Goal: Check status: Check status

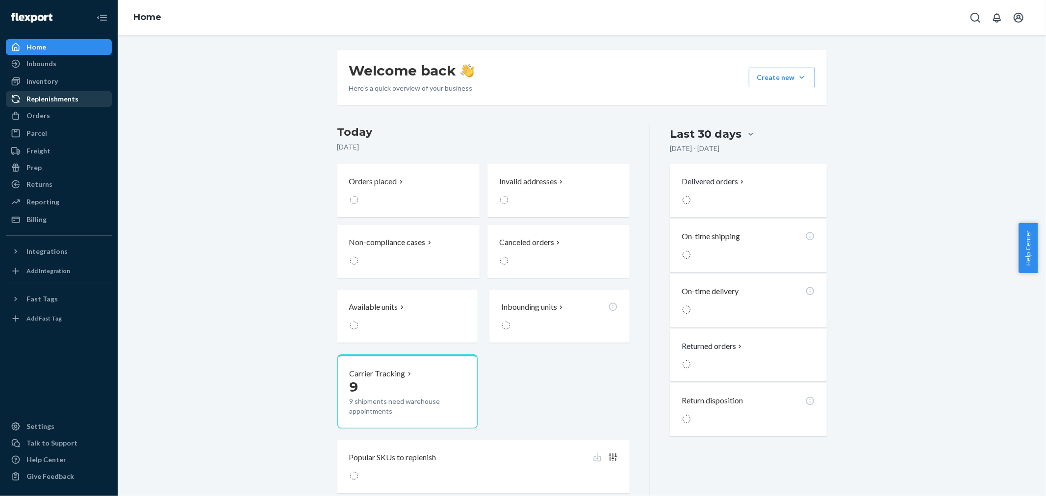
click at [42, 106] on div "Replenishments" at bounding box center [59, 99] width 104 height 14
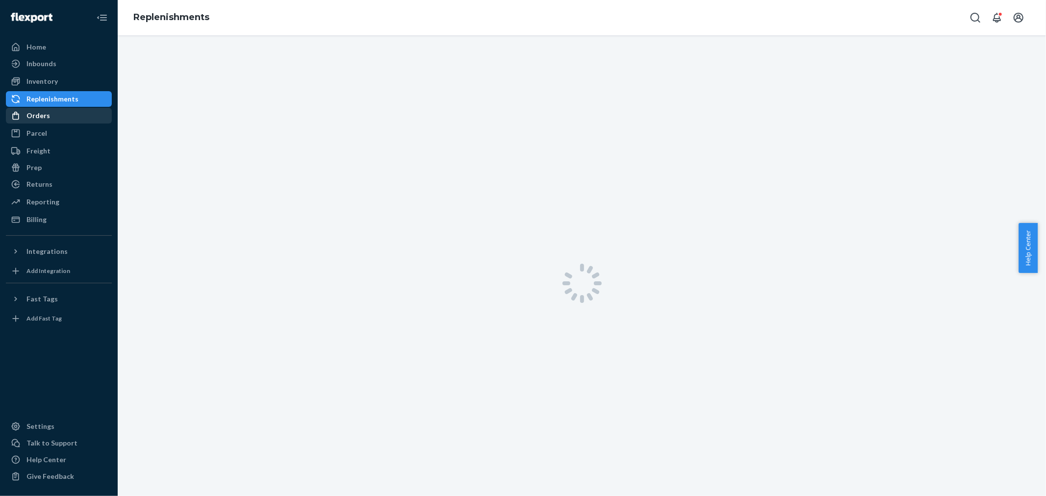
click at [47, 120] on div "Orders" at bounding box center [38, 116] width 24 height 10
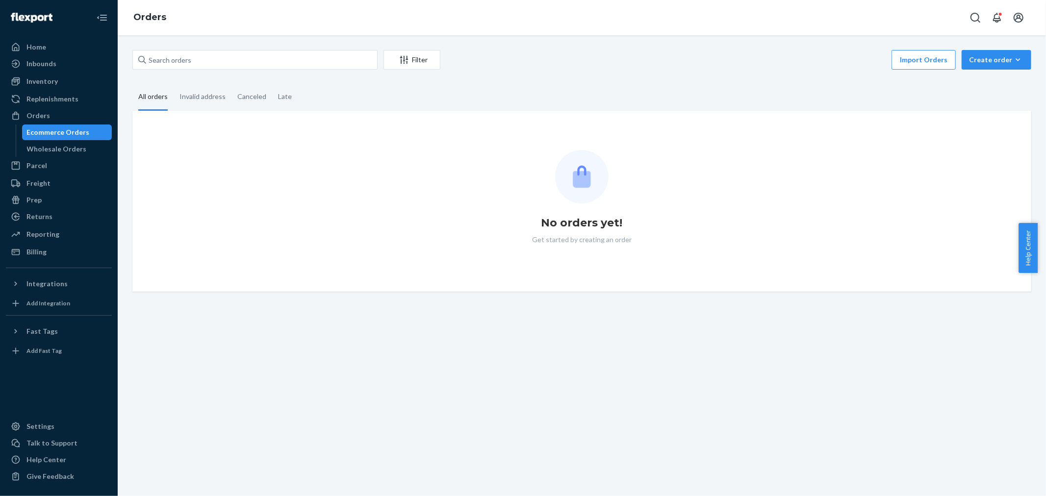
click at [192, 72] on div "Filter Import Orders Create order Ecommerce order Removal order All orders Inva…" at bounding box center [582, 171] width 914 height 242
click at [194, 67] on input "text" at bounding box center [254, 60] width 245 height 20
paste input "683972"
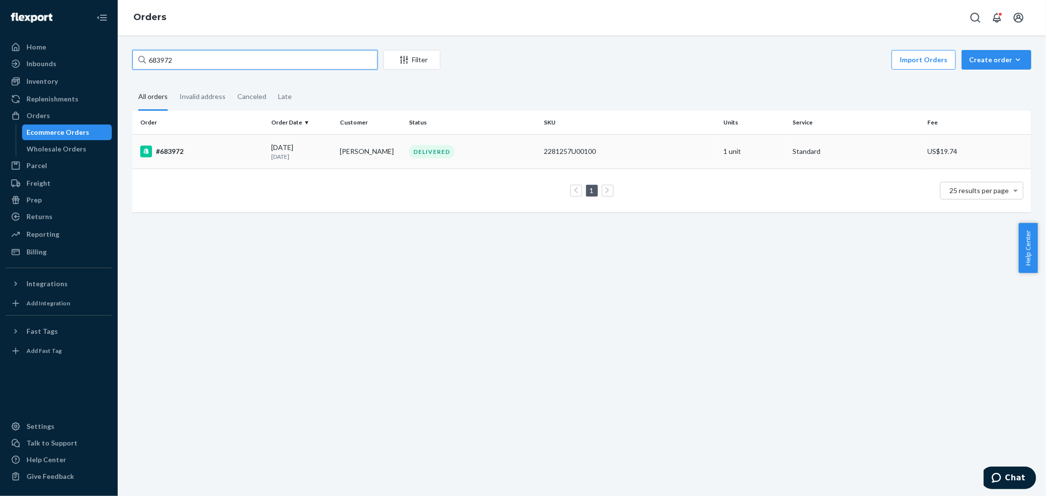
type input "683972"
click at [169, 164] on td "#683972" at bounding box center [199, 151] width 135 height 34
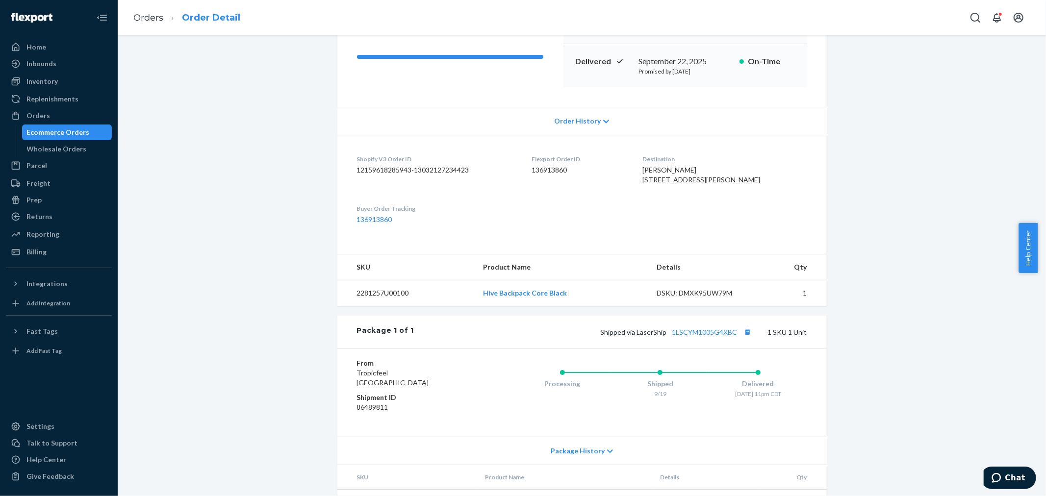
scroll to position [81, 0]
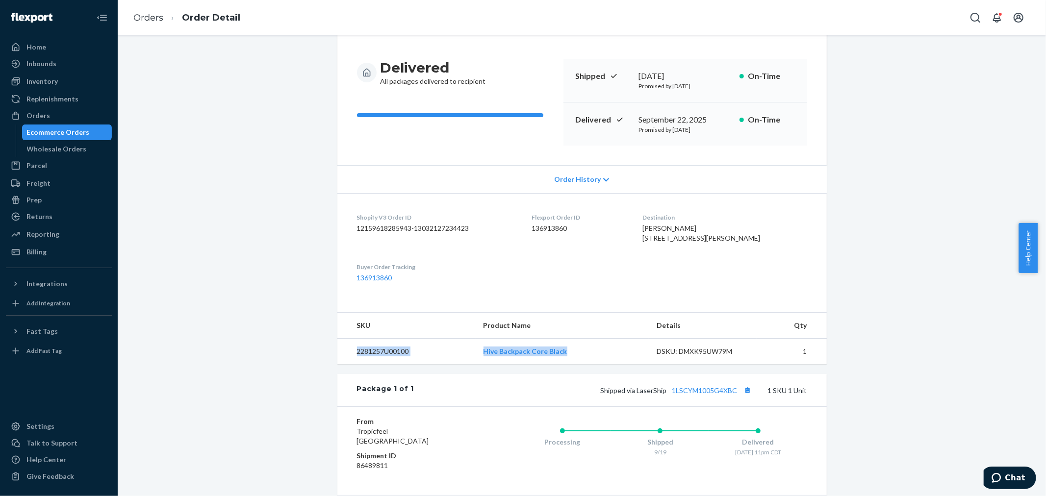
drag, startPoint x: 580, startPoint y: 368, endPoint x: 346, endPoint y: 373, distance: 233.6
click at [346, 365] on tr "2281257U00100 Hive Backpack Core Black DSKU: DMXK95UW79M 1" at bounding box center [582, 352] width 490 height 26
copy tr "2281257U00100 Hive Backpack Core Black"
